Goal: Task Accomplishment & Management: Use online tool/utility

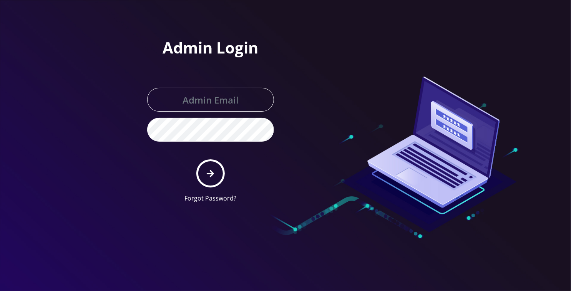
click at [201, 117] on form "Forgot Password?" at bounding box center [210, 145] width 127 height 115
click at [211, 98] on input "text" at bounding box center [210, 100] width 127 height 24
type input "l"
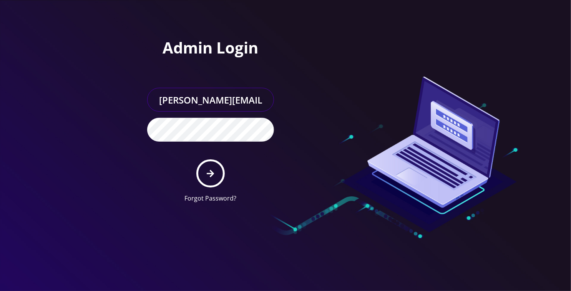
type input "[PERSON_NAME][EMAIL_ADDRESS][DOMAIN_NAME]"
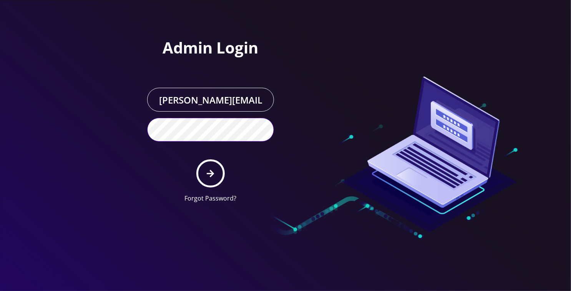
click at [196, 159] on button "submit" at bounding box center [210, 173] width 28 height 28
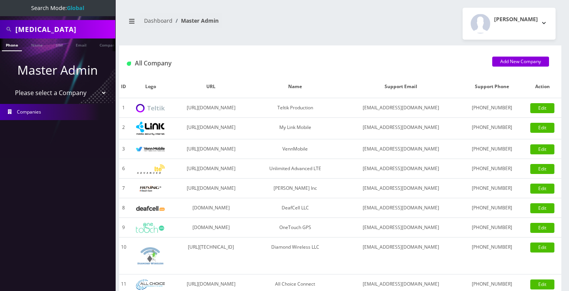
click at [34, 25] on input "allegra" at bounding box center [64, 29] width 98 height 15
paste input "edelman"
type input "edelman"
click at [31, 43] on link "Name" at bounding box center [36, 44] width 19 height 13
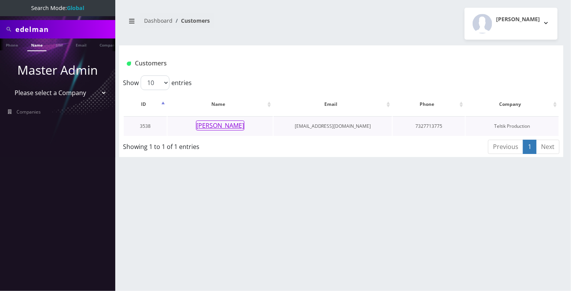
click at [234, 127] on button "[PERSON_NAME]" at bounding box center [220, 125] width 48 height 10
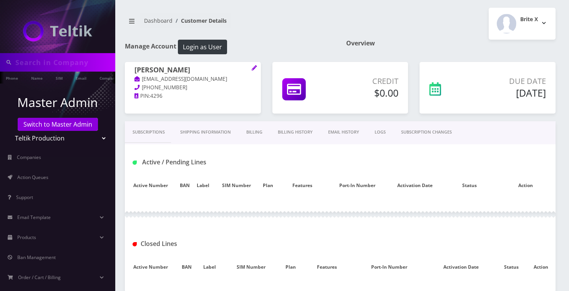
type input "edelman"
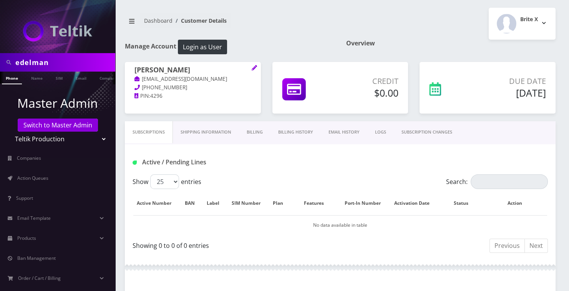
click at [298, 131] on link "Billing History" at bounding box center [296, 132] width 50 height 22
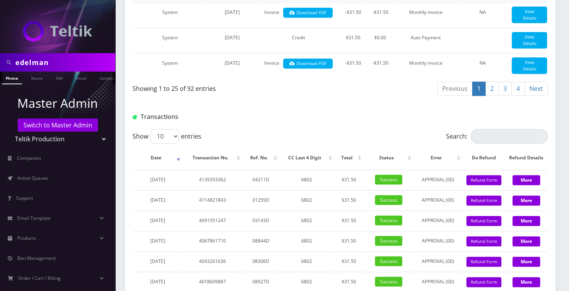
scroll to position [803, 0]
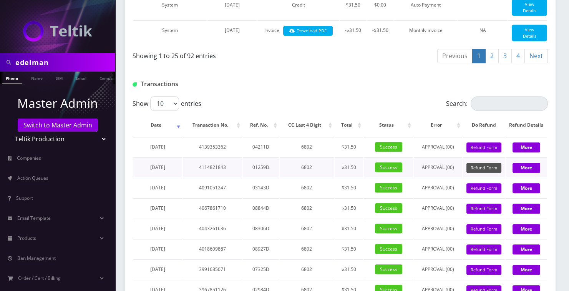
click at [494, 173] on button "Refund Form" at bounding box center [484, 168] width 35 height 10
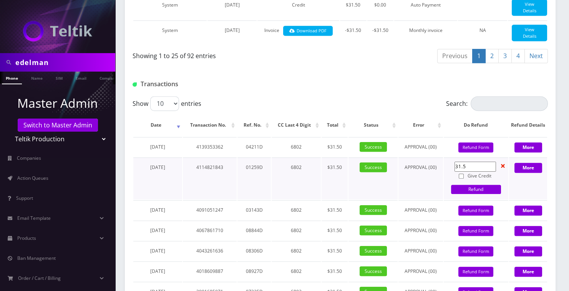
click at [461, 178] on input "Give Credit" at bounding box center [461, 175] width 5 height 5
checkbox input "true"
click at [462, 194] on link "Refund" at bounding box center [476, 189] width 50 height 9
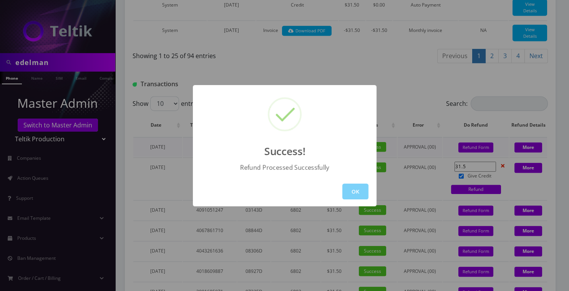
click at [362, 191] on button "OK" at bounding box center [356, 191] width 26 height 16
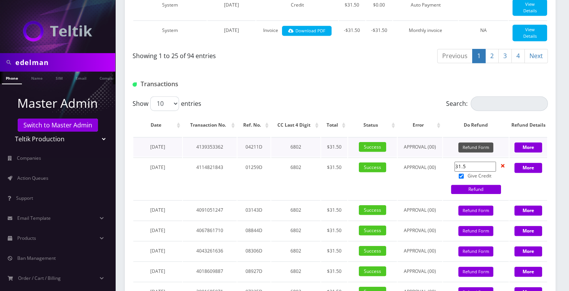
click at [470, 153] on button "Refund Form" at bounding box center [476, 147] width 35 height 10
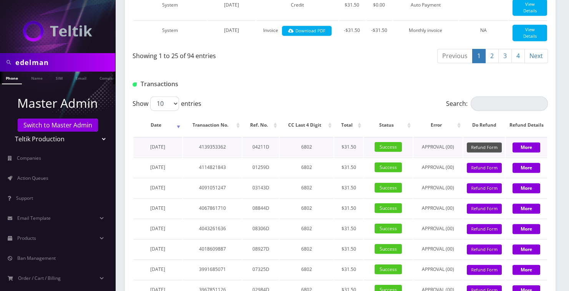
click at [476, 153] on button "Refund Form" at bounding box center [484, 147] width 35 height 10
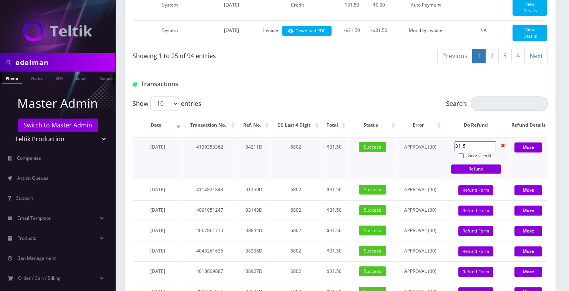
click at [461, 158] on input "Give Credit" at bounding box center [461, 155] width 5 height 5
checkbox input "true"
click at [468, 173] on link "Refund" at bounding box center [476, 168] width 50 height 9
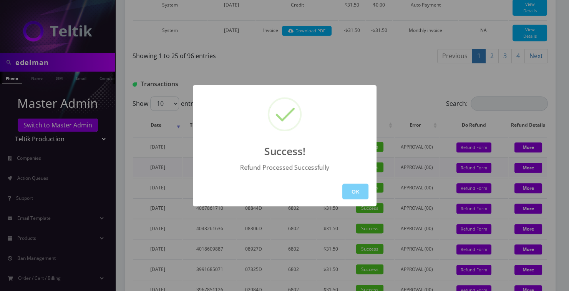
click at [350, 191] on button "OK" at bounding box center [356, 191] width 26 height 16
